Goal: Check status: Check status

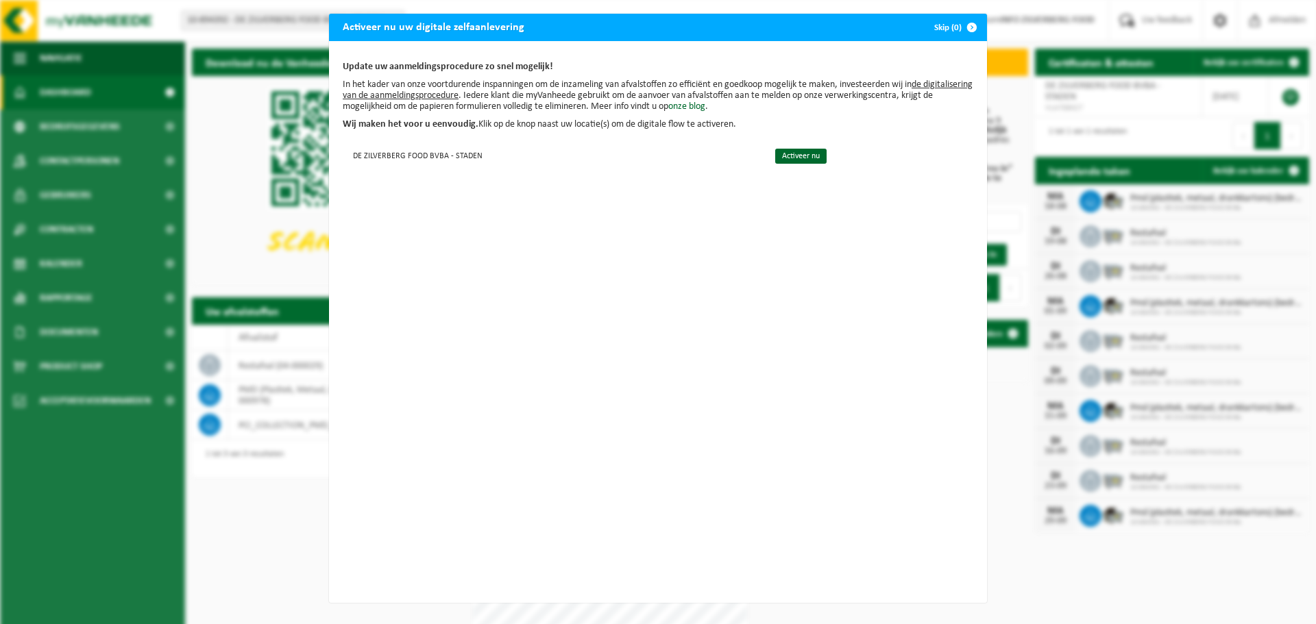
click at [966, 27] on span "button" at bounding box center [971, 27] width 27 height 27
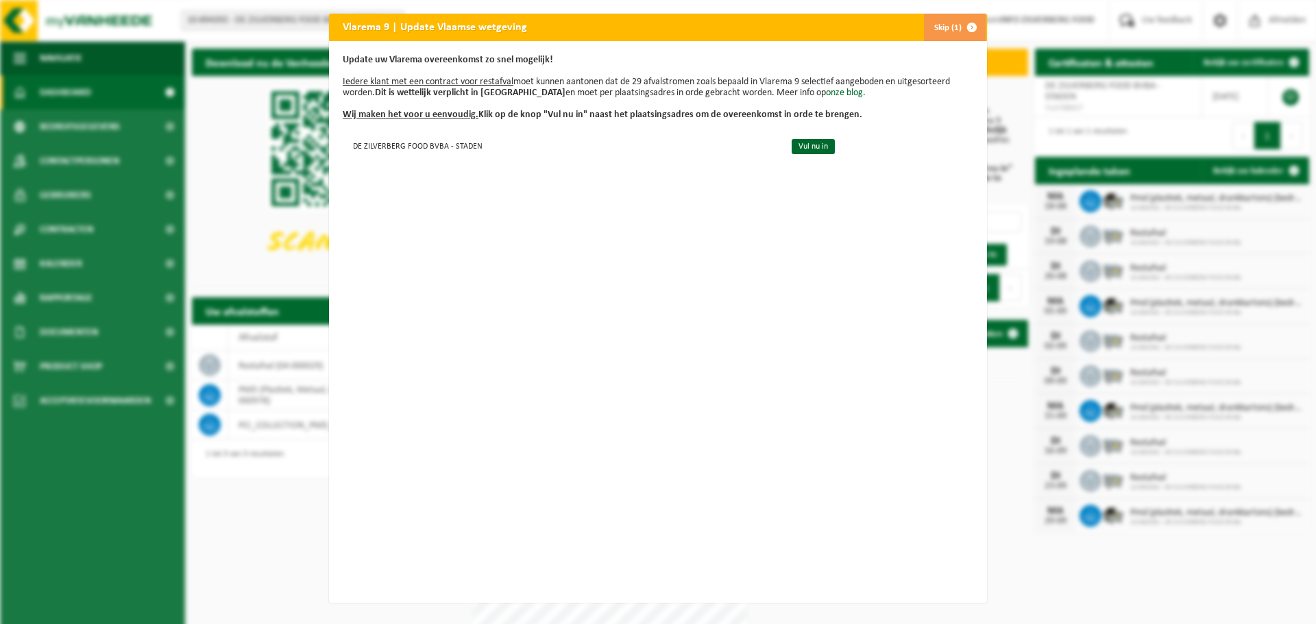
click at [966, 23] on span "button" at bounding box center [971, 27] width 27 height 27
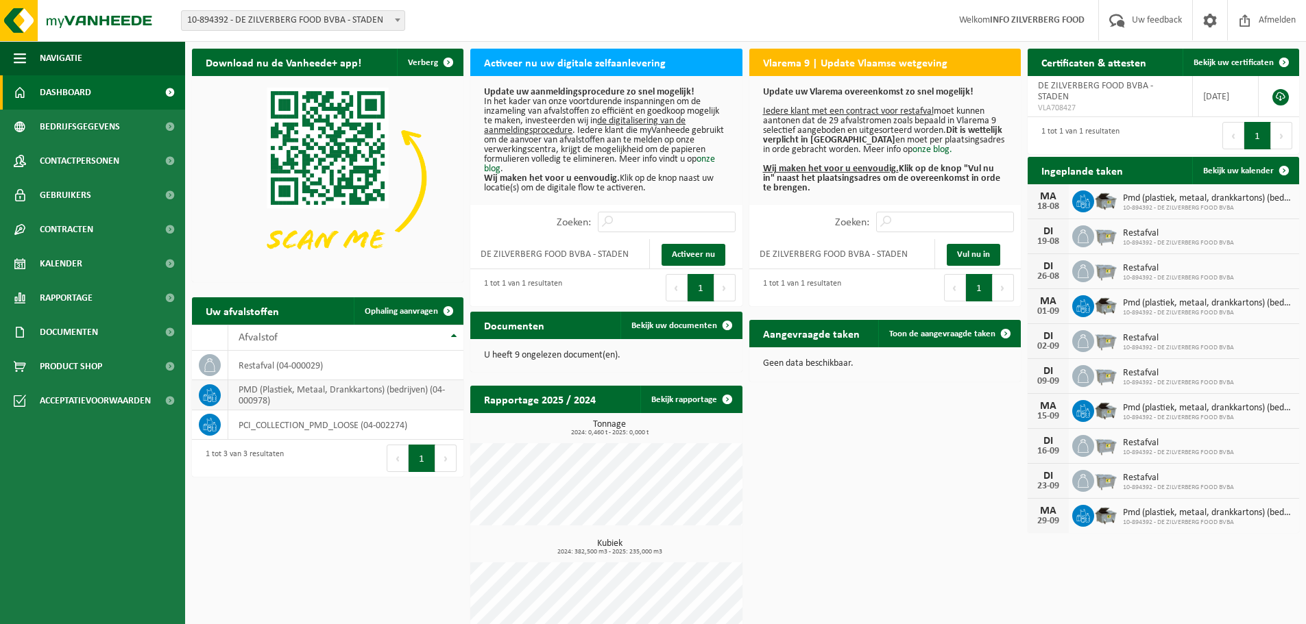
click at [303, 390] on td "PMD (Plastiek, Metaal, Drankkartons) (bedrijven) (04-000978)" at bounding box center [345, 395] width 235 height 30
click at [1081, 195] on icon at bounding box center [1083, 202] width 14 height 14
click at [1242, 167] on span "Bekijk uw kalender" at bounding box center [1238, 171] width 71 height 9
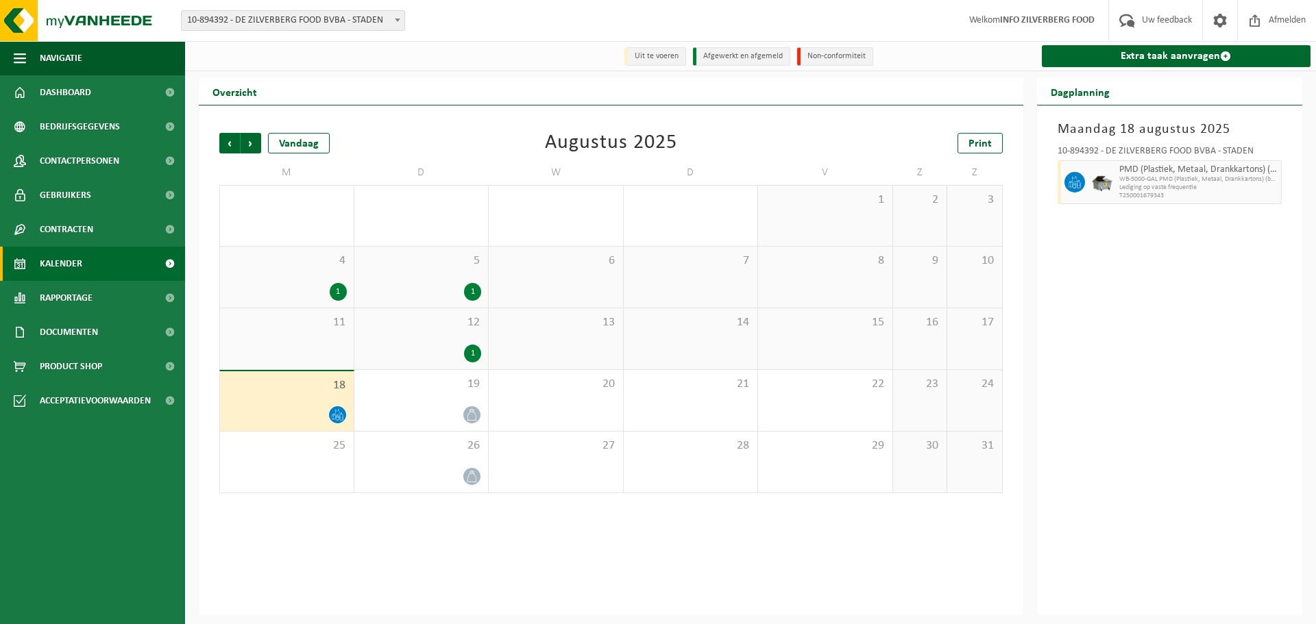
click at [342, 416] on icon at bounding box center [338, 415] width 12 height 12
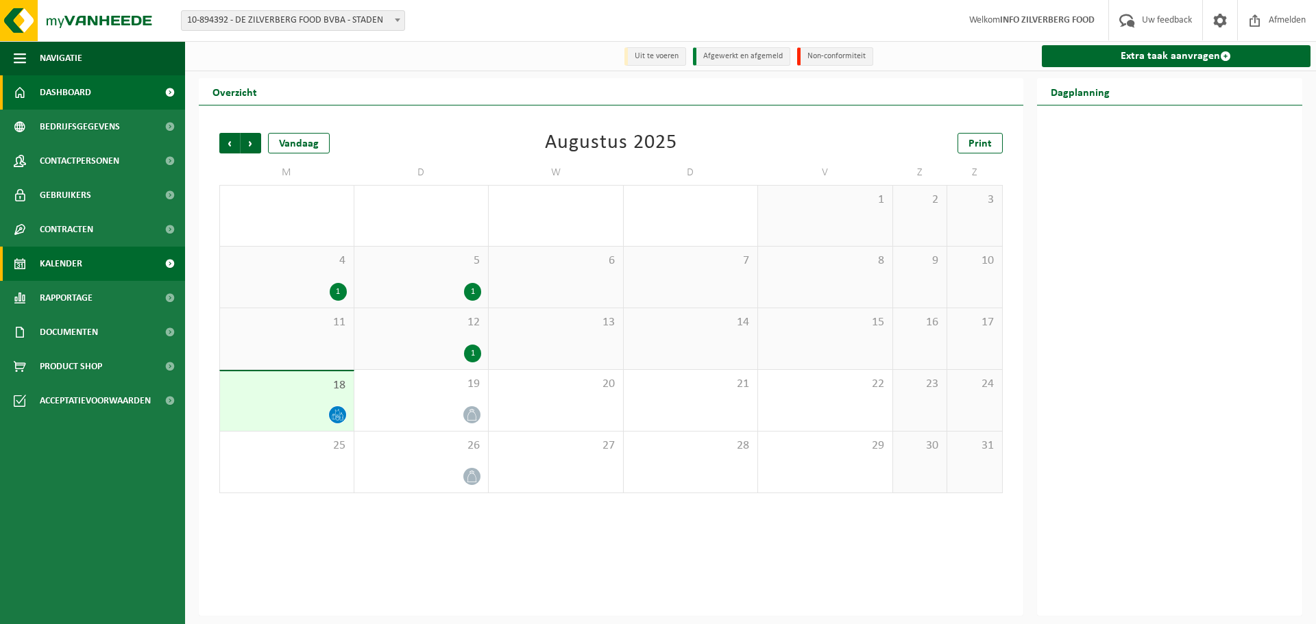
click at [75, 89] on span "Dashboard" at bounding box center [65, 92] width 51 height 34
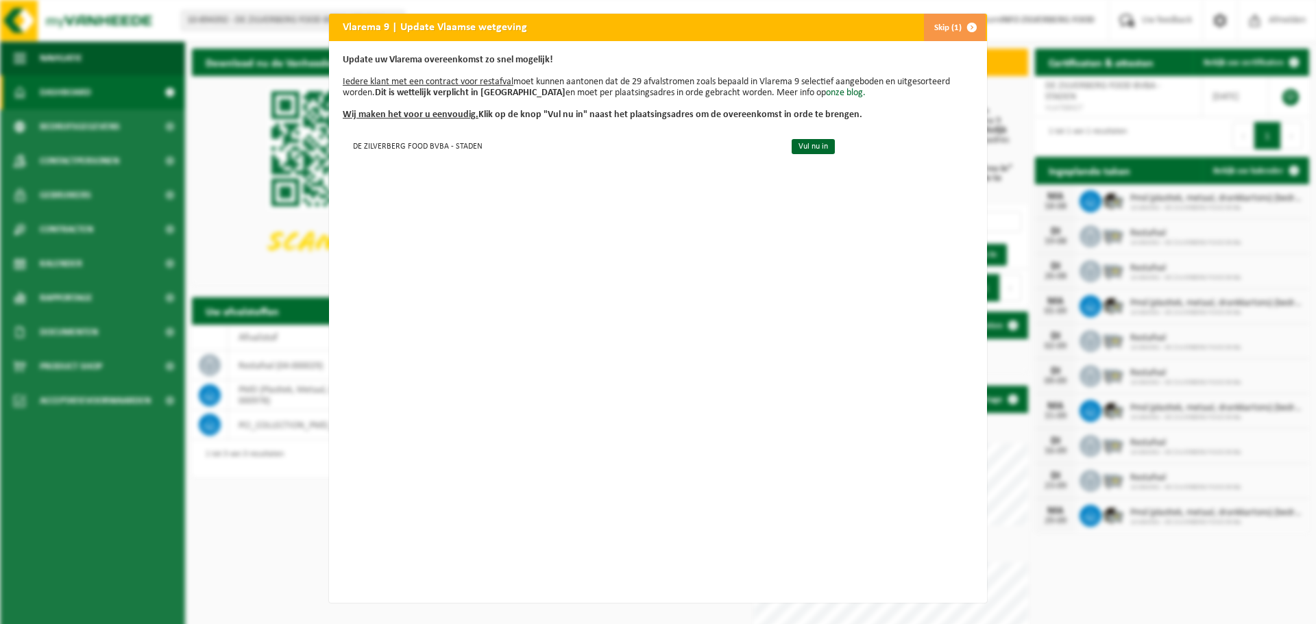
click at [966, 29] on span "button" at bounding box center [971, 27] width 27 height 27
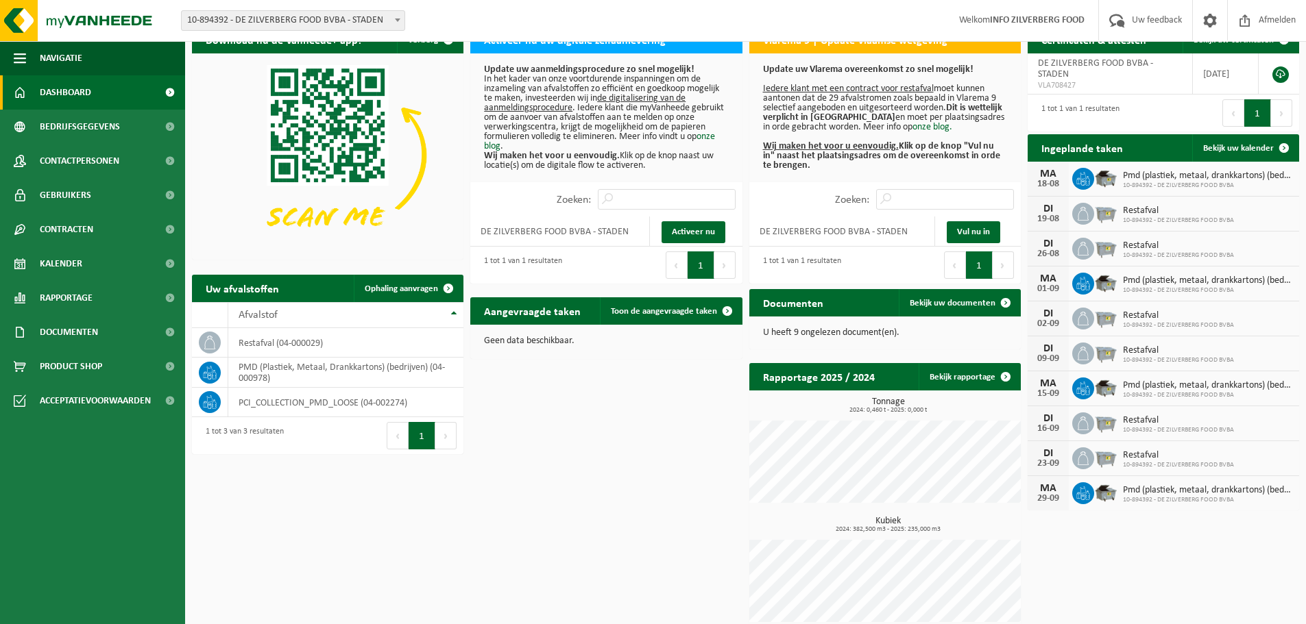
scroll to position [34, 0]
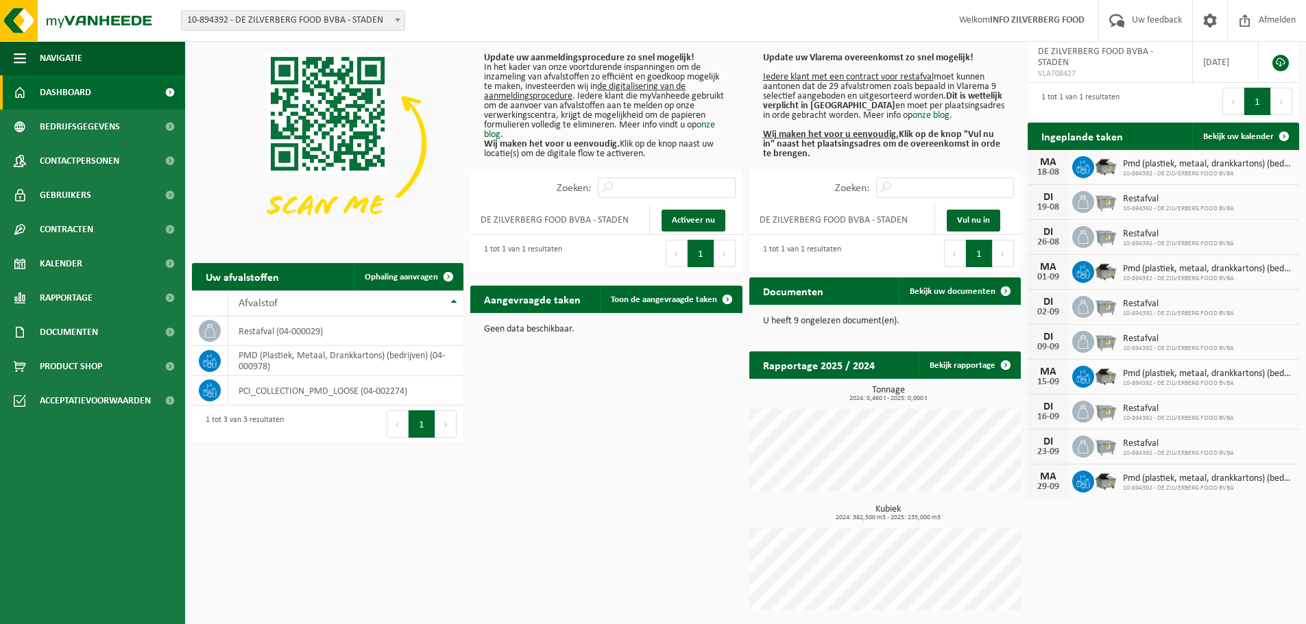
click at [1097, 164] on img at bounding box center [1105, 165] width 23 height 23
